Goal: Information Seeking & Learning: Learn about a topic

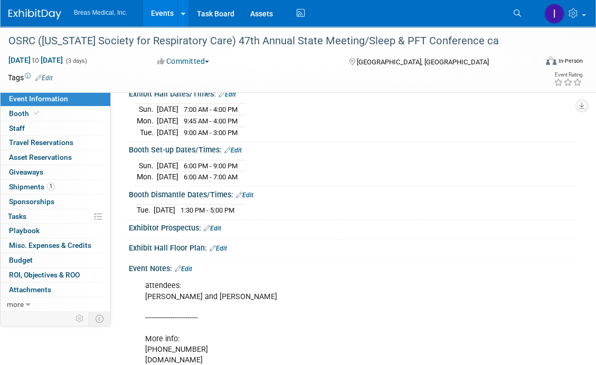
click at [166, 17] on link "Events" at bounding box center [162, 13] width 39 height 26
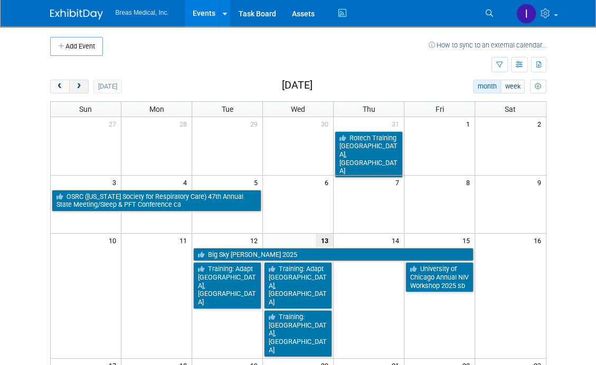
click at [79, 86] on span "next" at bounding box center [79, 86] width 8 height 7
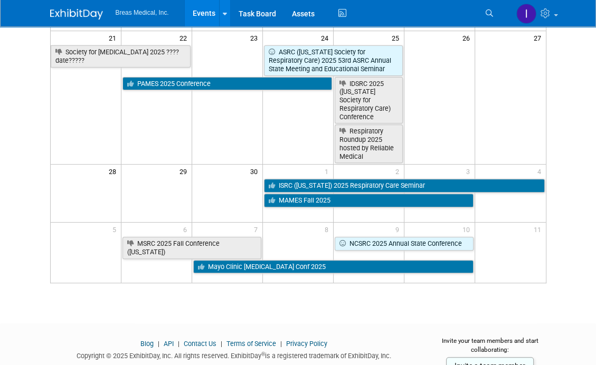
scroll to position [264, 0]
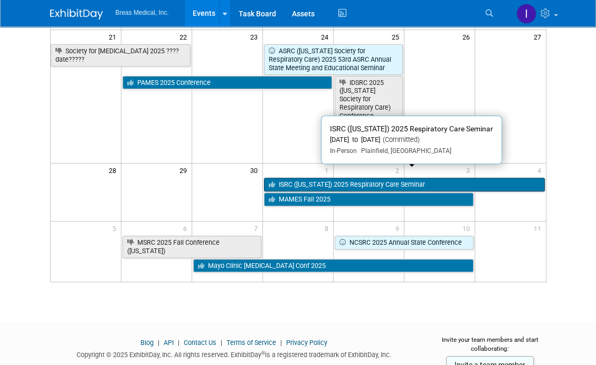
click at [423, 178] on link "ISRC (Indiana) 2025 Respiratory Care Seminar" at bounding box center [404, 185] width 281 height 14
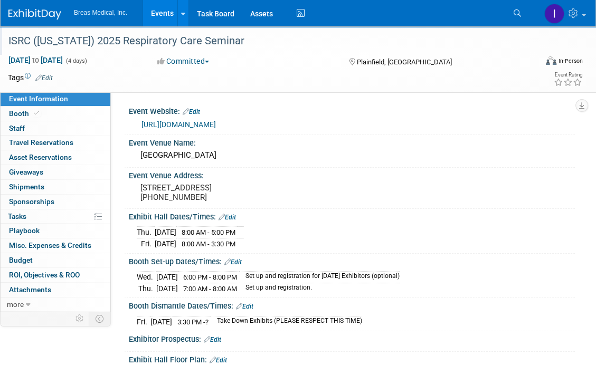
click at [203, 43] on div "ISRC ([US_STATE]) 2025 Respiratory Care Seminar" at bounding box center [266, 41] width 522 height 19
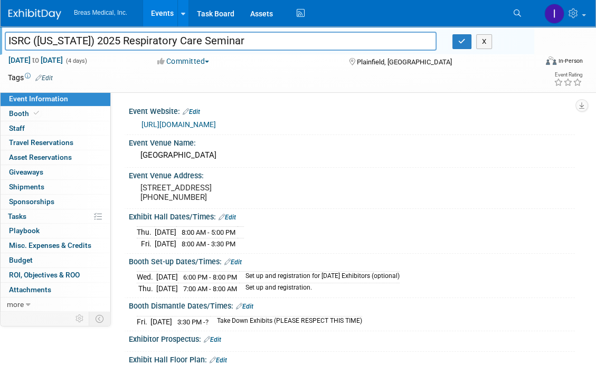
drag, startPoint x: 249, startPoint y: 40, endPoint x: -109, endPoint y: 25, distance: 358.4
click at [0, 25] on html "Breas Medical, Inc. Events Add Event Bulk Upload Events Shareable Event Boards …" at bounding box center [298, 182] width 596 height 365
drag, startPoint x: 482, startPoint y: 39, endPoint x: 451, endPoint y: 51, distance: 33.3
click at [482, 39] on button "X" at bounding box center [484, 41] width 16 height 15
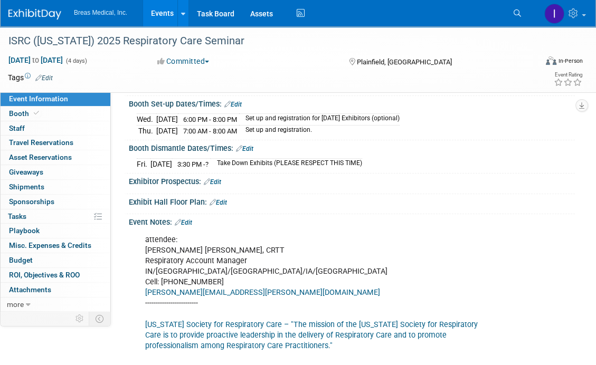
scroll to position [158, 0]
drag, startPoint x: 529, startPoint y: 137, endPoint x: 496, endPoint y: 135, distance: 32.3
click at [529, 136] on div "[DATE] 6:00 PM - 8:00 PM Set up and registration for [DATE] Exhibitors (optiona…" at bounding box center [352, 122] width 430 height 25
click at [161, 15] on link "Events" at bounding box center [162, 13] width 39 height 26
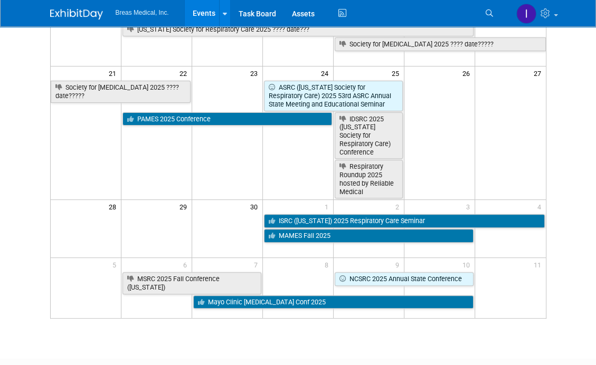
scroll to position [264, 0]
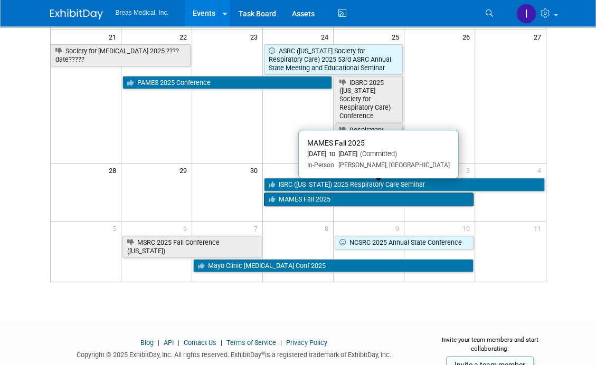
click at [303, 193] on link "MAMES Fall 2025" at bounding box center [369, 200] width 210 height 14
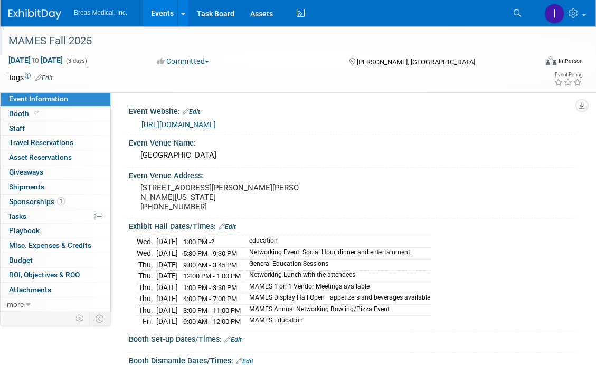
drag, startPoint x: 101, startPoint y: 40, endPoint x: 6, endPoint y: 37, distance: 95.1
click at [6, 37] on div "MAMES Fall 2025" at bounding box center [266, 41] width 522 height 19
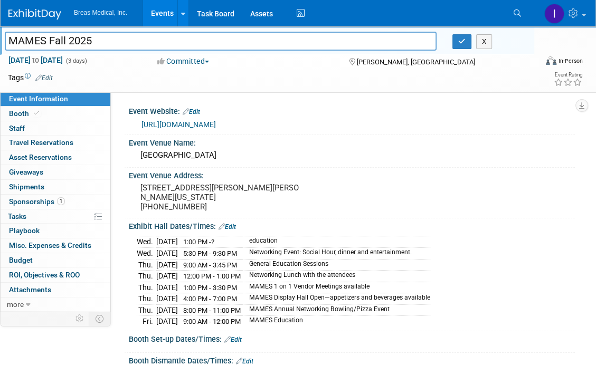
drag, startPoint x: 105, startPoint y: 41, endPoint x: -2, endPoint y: 41, distance: 106.7
click at [0, 41] on html "Breas Medical, Inc. Events Add Event Bulk Upload Events Shareable Event Boards …" at bounding box center [298, 182] width 596 height 365
click at [216, 126] on link "https://www.mames.com/events/event_list.asp" at bounding box center [179, 124] width 74 height 8
click at [486, 45] on button "X" at bounding box center [484, 41] width 16 height 15
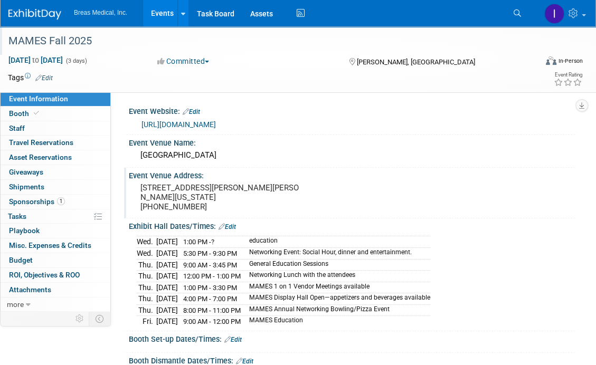
click at [340, 172] on div "Event Venue Address:" at bounding box center [352, 174] width 446 height 13
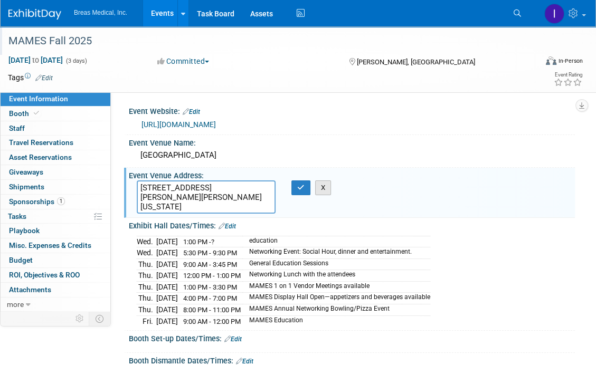
click at [318, 187] on button "X" at bounding box center [323, 188] width 16 height 15
